Goal: Find specific page/section

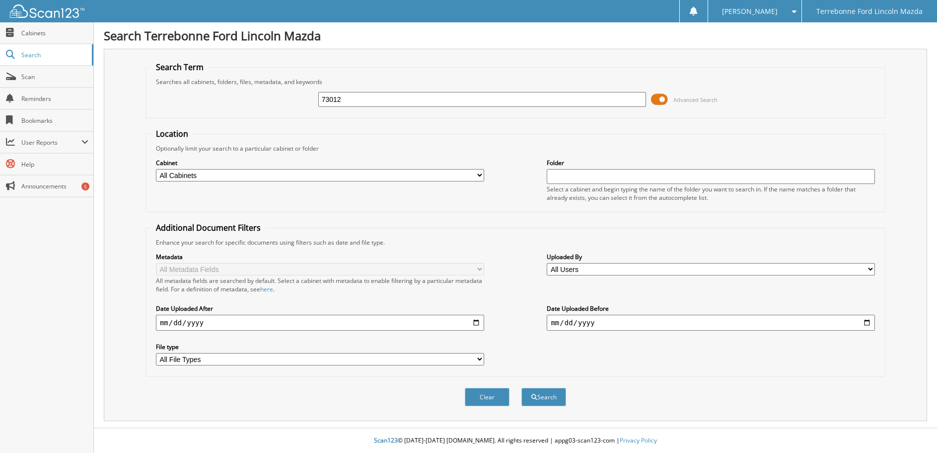
type input "73012"
click at [522, 387] on button "Search" at bounding box center [544, 396] width 45 height 18
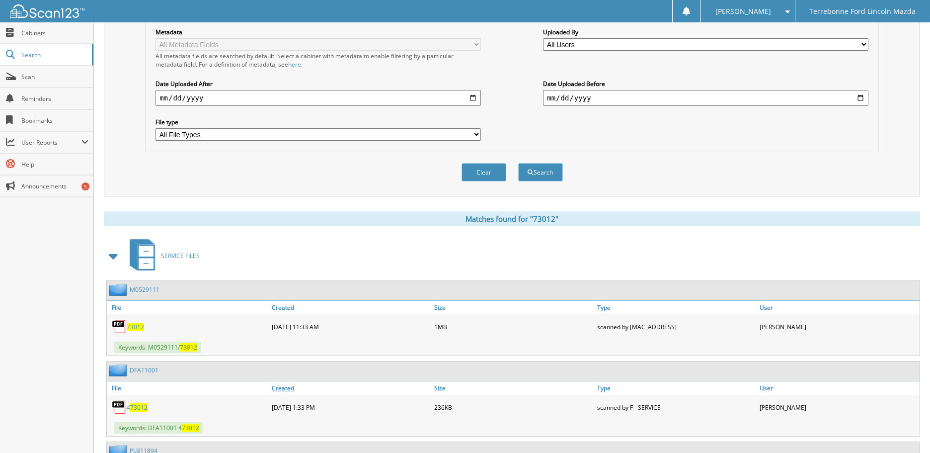
scroll to position [248, 0]
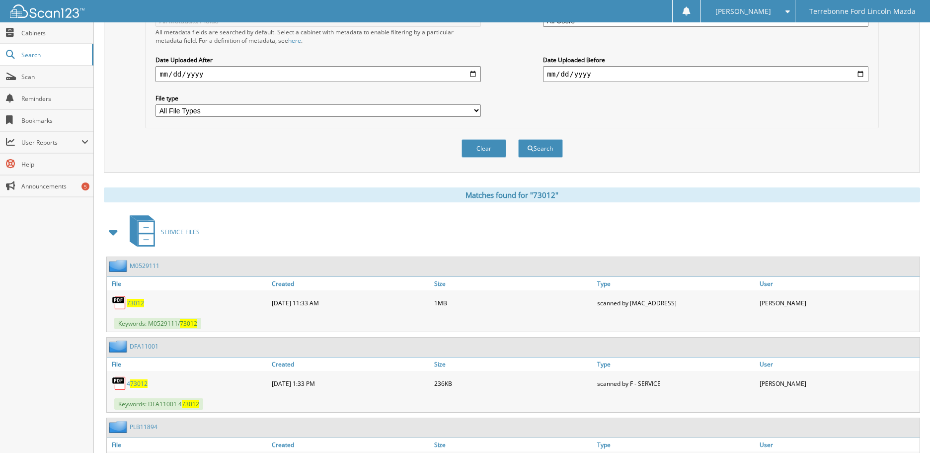
click at [141, 304] on span "73012" at bounding box center [135, 303] width 17 height 8
